Goal: Task Accomplishment & Management: Manage account settings

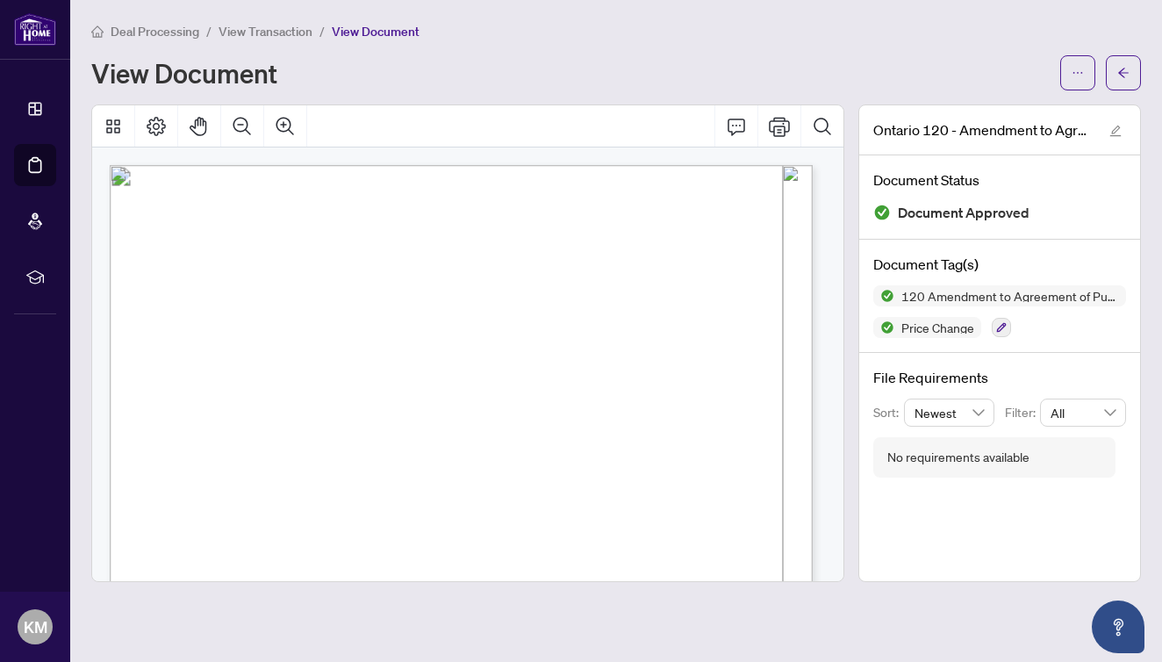
scroll to position [171, 0]
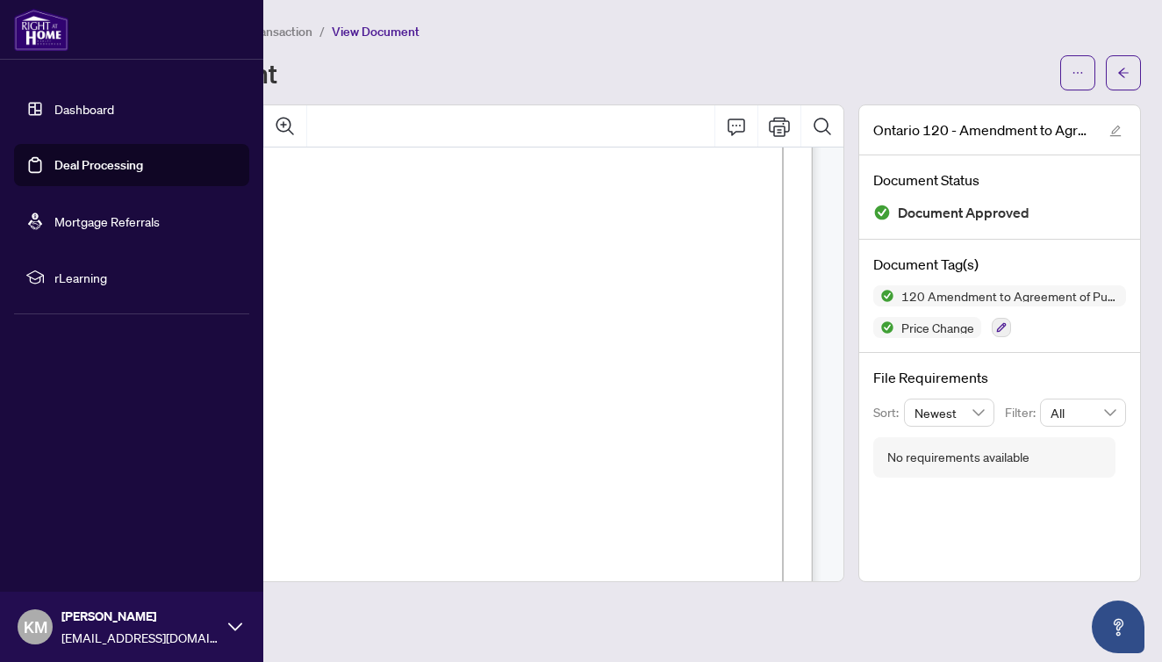
click at [58, 103] on link "Dashboard" at bounding box center [84, 109] width 60 height 16
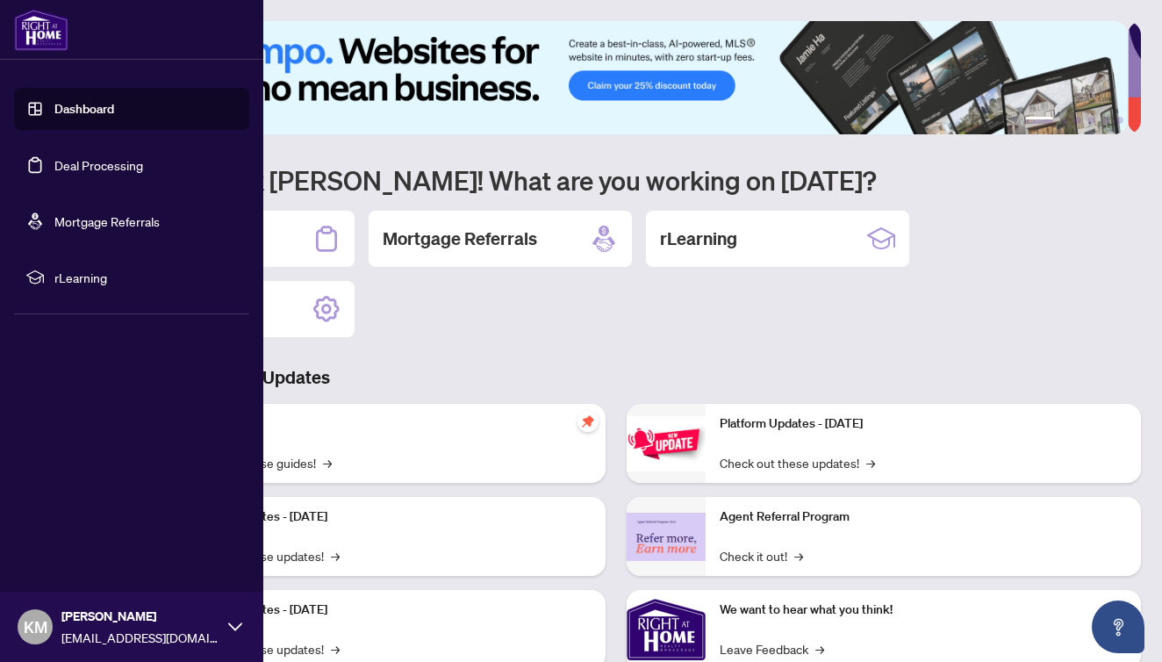
click at [58, 165] on link "Deal Processing" at bounding box center [98, 165] width 89 height 16
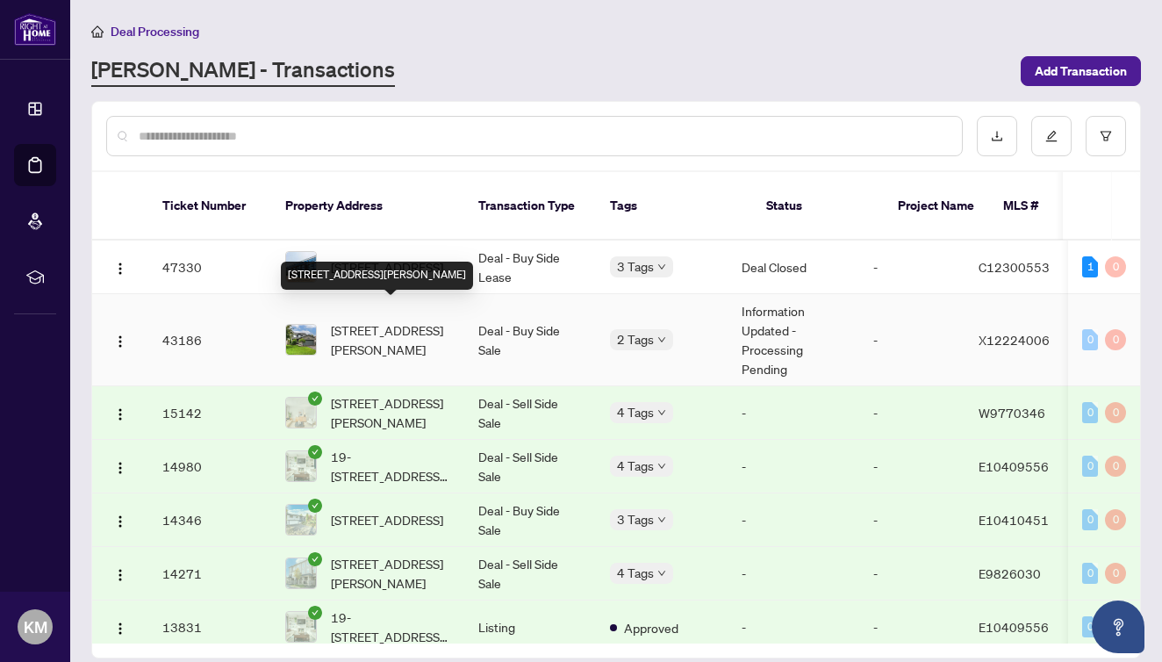
click at [377, 320] on span "[STREET_ADDRESS][PERSON_NAME]" at bounding box center [390, 339] width 119 height 39
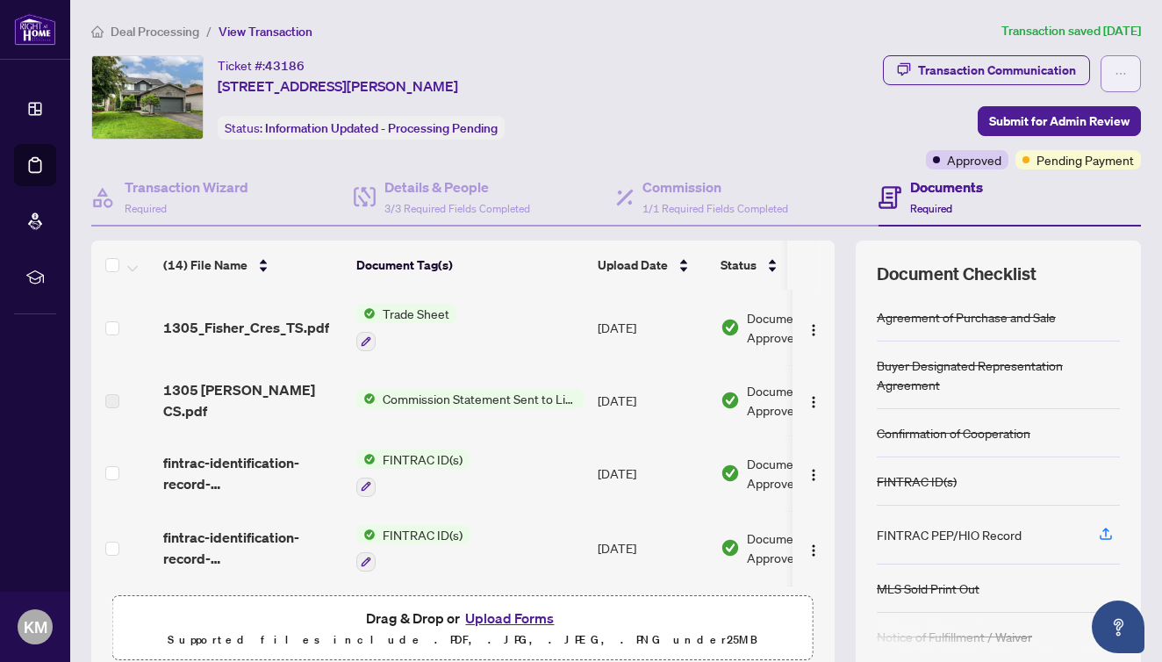
click at [1101, 73] on button "button" at bounding box center [1121, 73] width 40 height 37
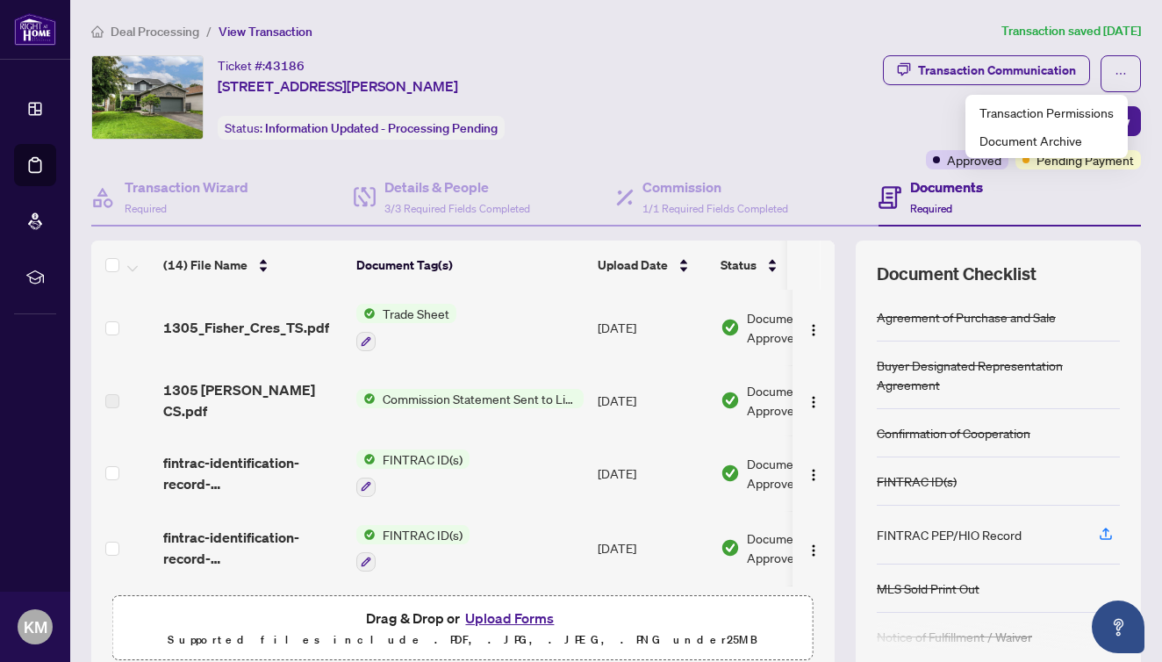
click at [857, 115] on div "Transaction Communication Submit for Admin Review Approved Pending Payment" at bounding box center [920, 112] width 444 height 114
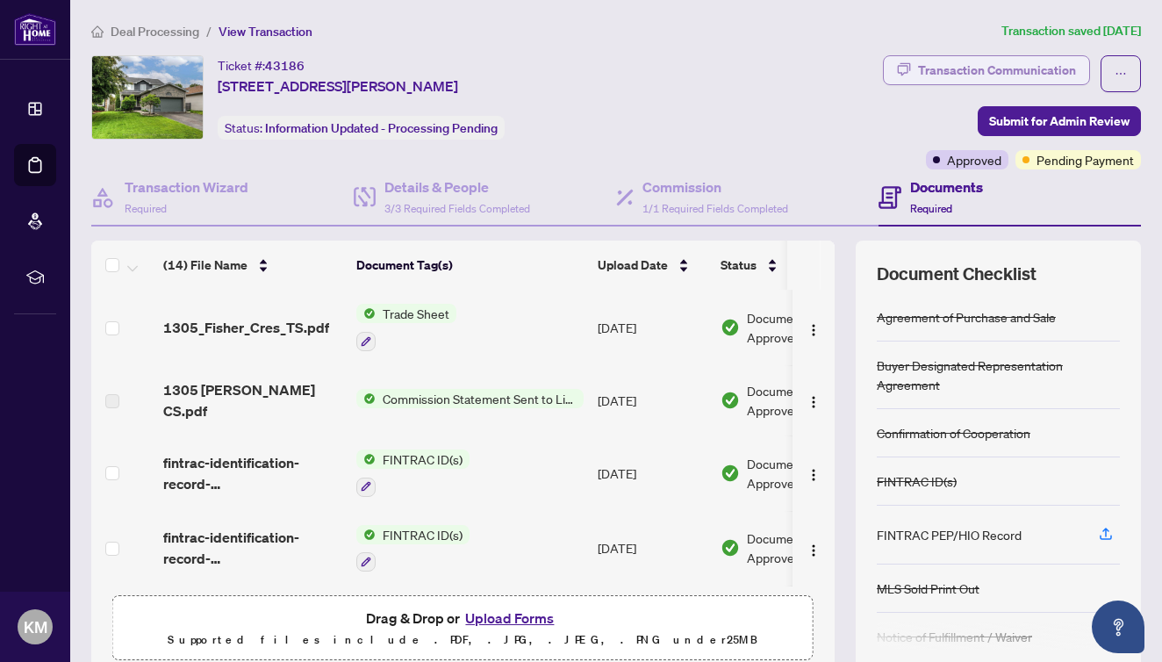
click at [942, 68] on div "Transaction Communication" at bounding box center [997, 70] width 158 height 28
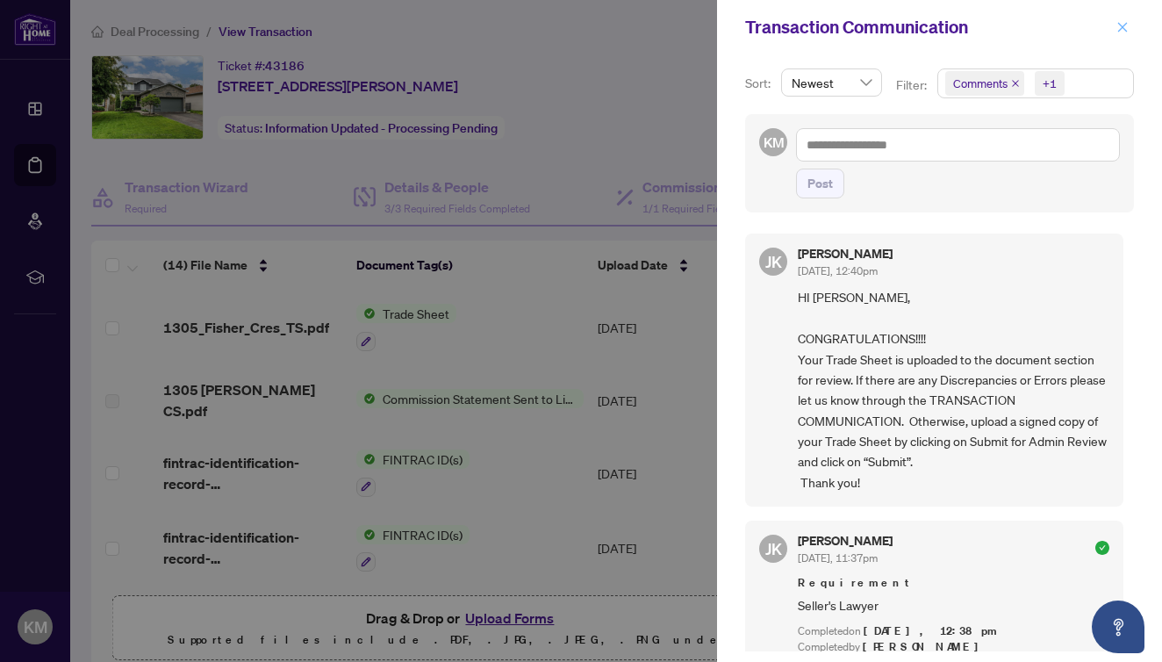
click at [1125, 30] on icon "close" at bounding box center [1123, 27] width 10 height 10
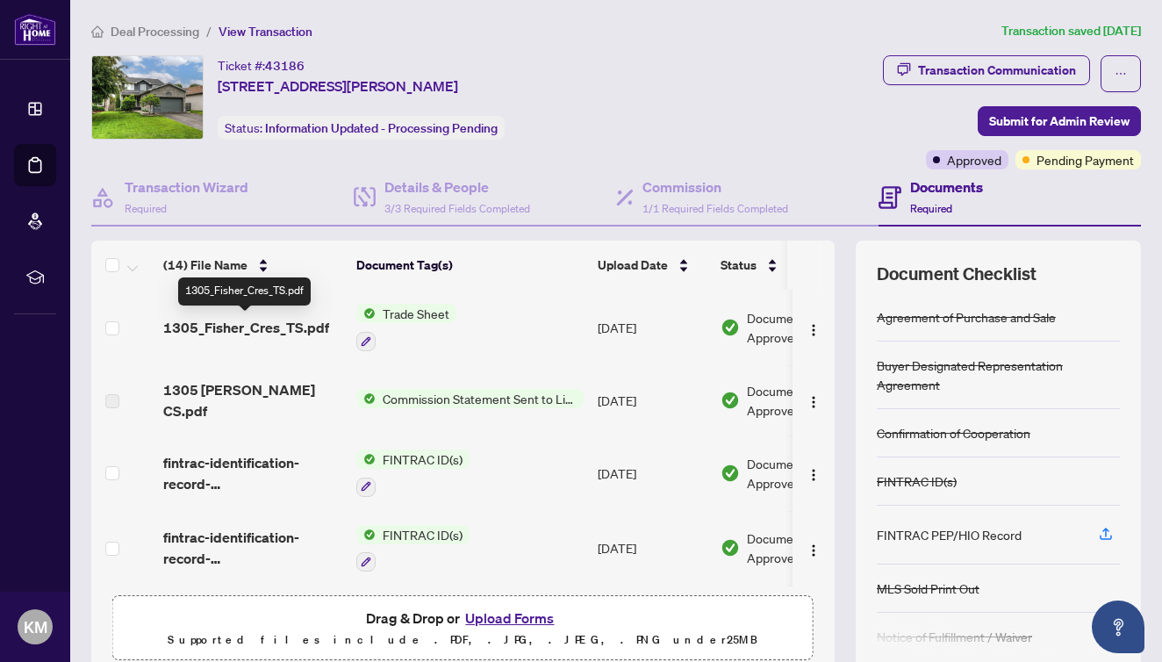
click at [274, 329] on span "1305_Fisher_Cres_TS.pdf" at bounding box center [246, 327] width 166 height 21
